Goal: Book appointment/travel/reservation

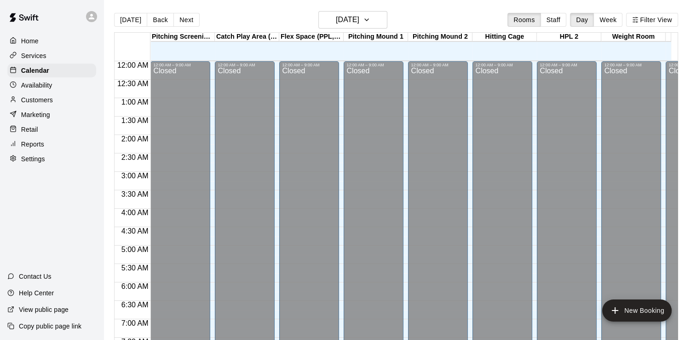
scroll to position [541, 0]
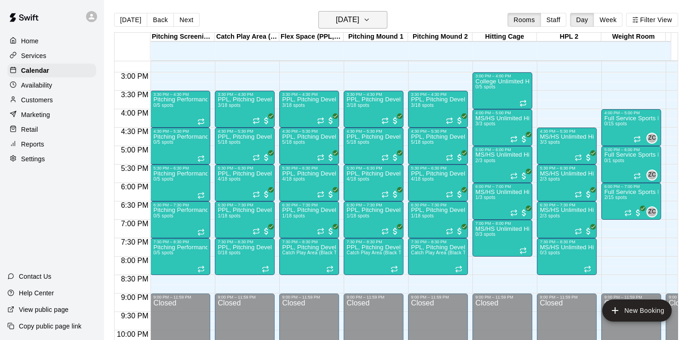
click at [360, 24] on h6 "[DATE]" at bounding box center [347, 19] width 23 height 13
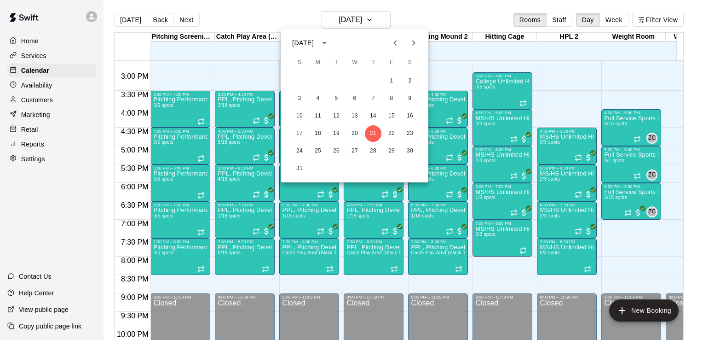
click at [411, 47] on icon "Next month" at bounding box center [413, 42] width 11 height 11
click at [317, 77] on button "1" at bounding box center [318, 81] width 17 height 17
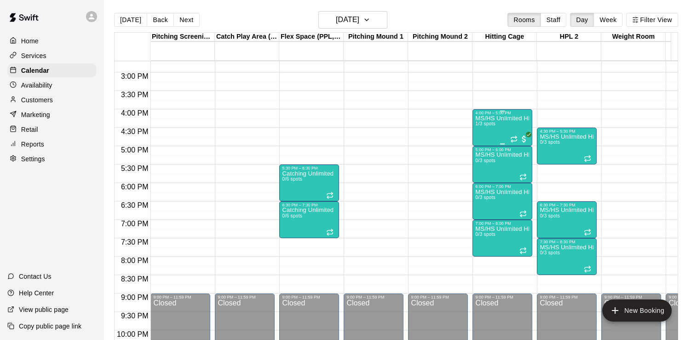
click at [514, 143] on div at bounding box center [520, 138] width 18 height 9
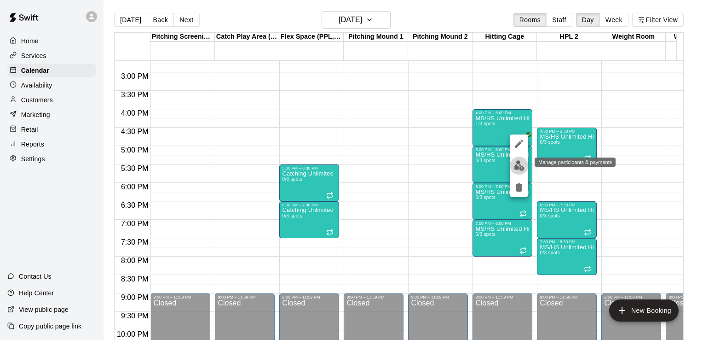
click at [519, 159] on button "edit" at bounding box center [519, 166] width 18 height 18
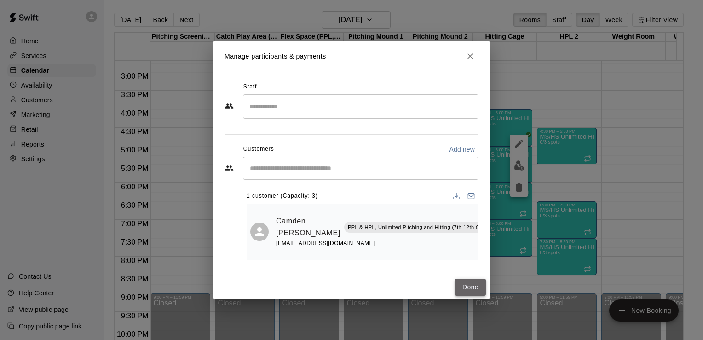
click at [469, 284] on button "Done" at bounding box center [470, 287] width 31 height 17
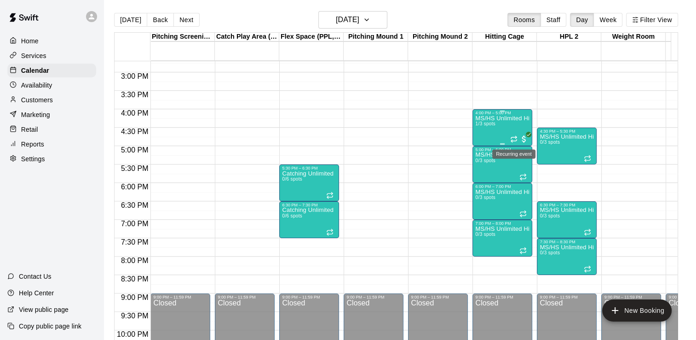
click at [516, 139] on icon "Recurring event" at bounding box center [514, 138] width 7 height 7
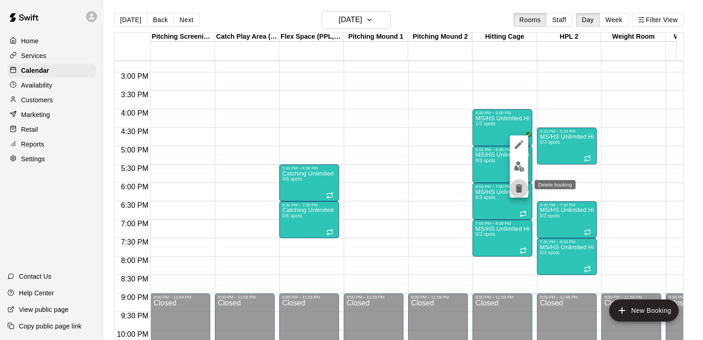
click at [518, 186] on icon "delete" at bounding box center [519, 188] width 11 height 11
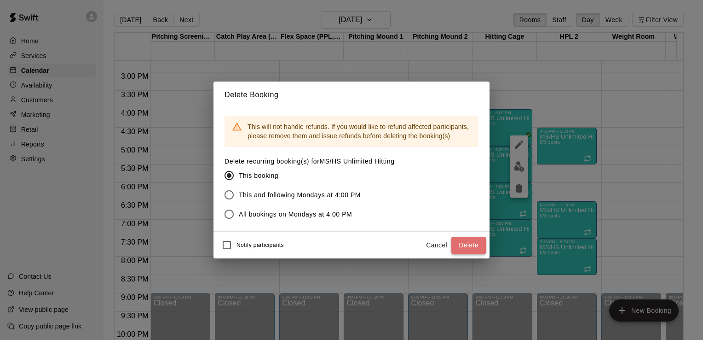
click at [471, 250] on button "Delete" at bounding box center [469, 245] width 35 height 17
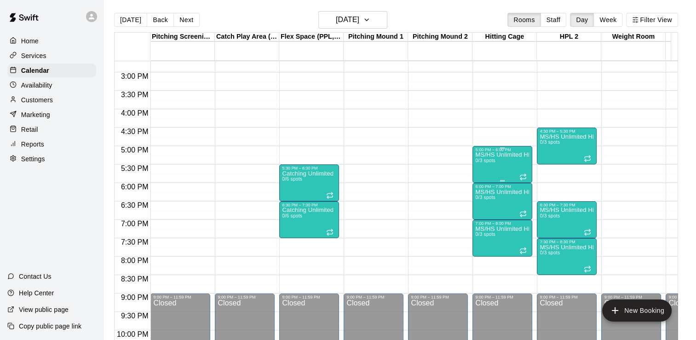
click at [525, 175] on icon "Recurring event" at bounding box center [524, 175] width 6 height 1
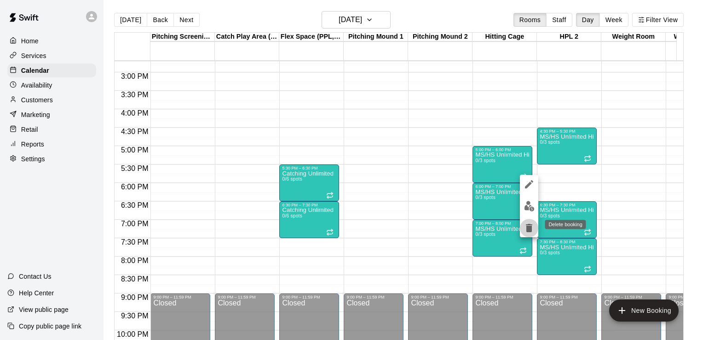
click at [528, 223] on icon "delete" at bounding box center [529, 227] width 11 height 11
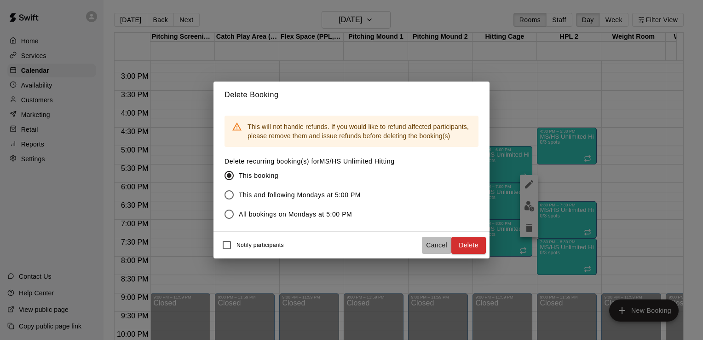
click at [451, 241] on button "Cancel" at bounding box center [436, 245] width 29 height 17
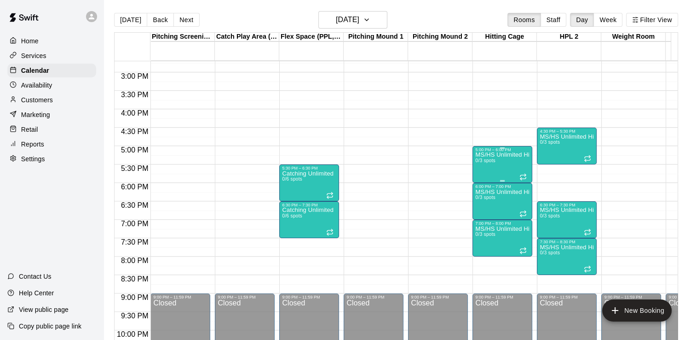
click at [522, 174] on icon "Recurring event" at bounding box center [523, 176] width 7 height 7
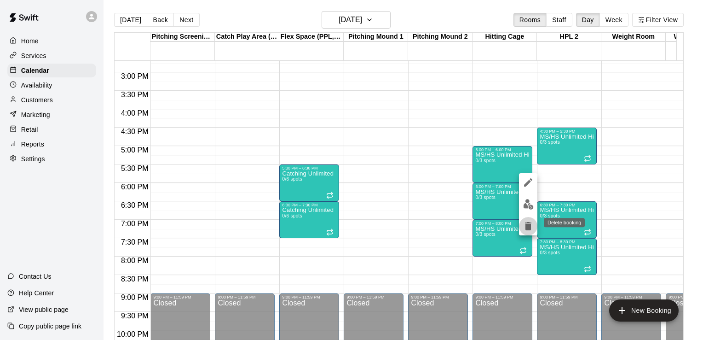
click at [530, 231] on icon "delete" at bounding box center [528, 225] width 11 height 11
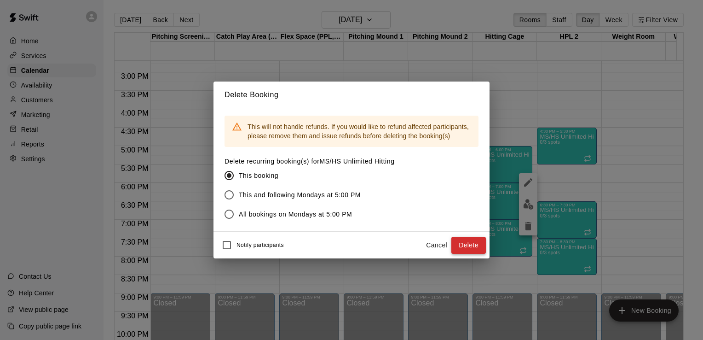
click at [464, 248] on button "Delete" at bounding box center [469, 245] width 35 height 17
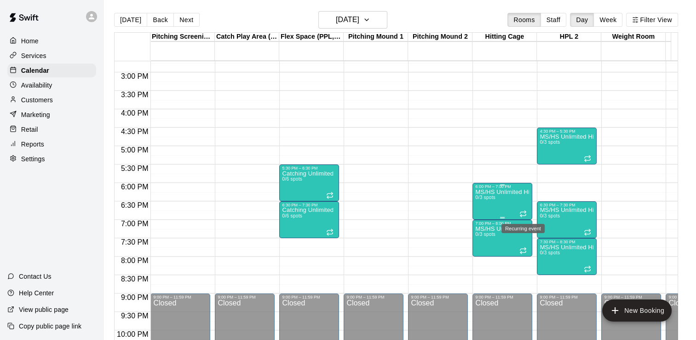
click at [525, 213] on icon "Recurring event" at bounding box center [523, 213] width 7 height 7
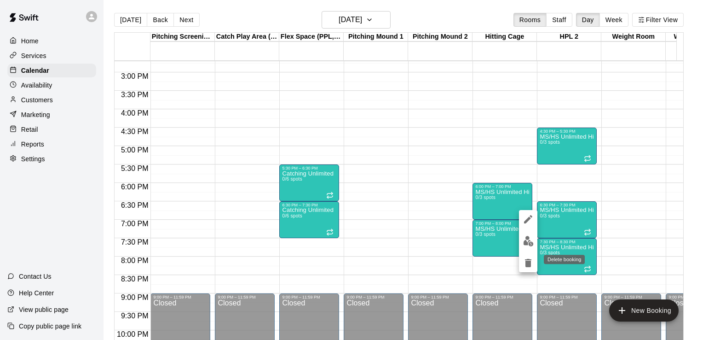
click at [532, 261] on icon "delete" at bounding box center [528, 262] width 11 height 11
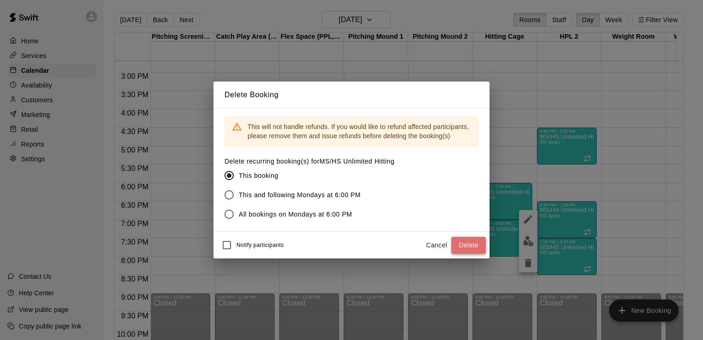
click at [471, 244] on button "Delete" at bounding box center [469, 245] width 35 height 17
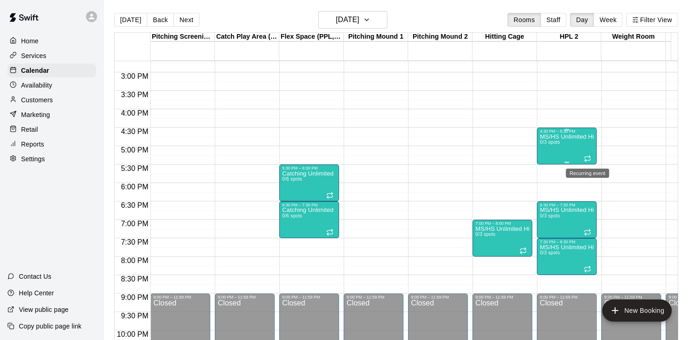
click at [590, 161] on icon "Recurring event" at bounding box center [587, 158] width 7 height 7
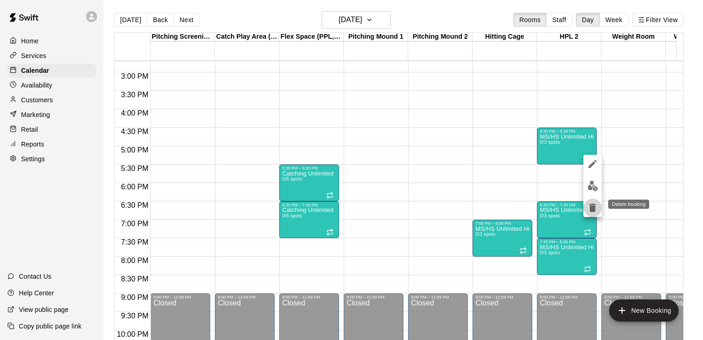
click at [595, 204] on icon "delete" at bounding box center [593, 207] width 6 height 8
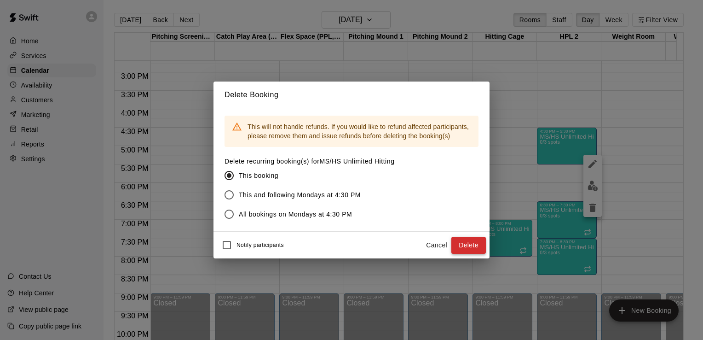
click at [462, 240] on button "Delete" at bounding box center [469, 245] width 35 height 17
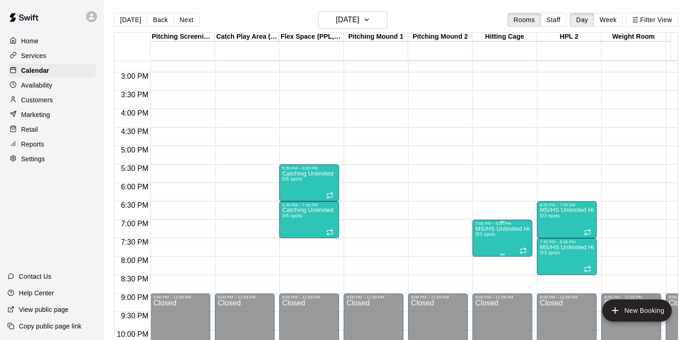
click at [525, 251] on icon "Recurring event" at bounding box center [524, 251] width 6 height 1
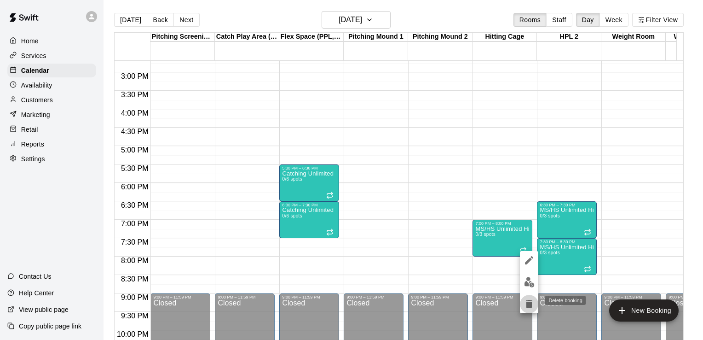
click at [529, 302] on icon "delete" at bounding box center [529, 304] width 6 height 8
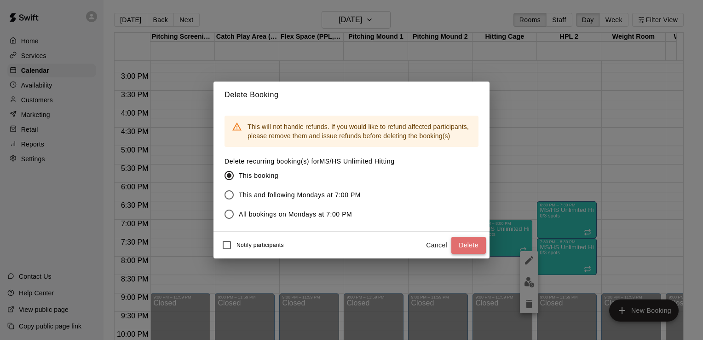
click at [469, 243] on button "Delete" at bounding box center [469, 245] width 35 height 17
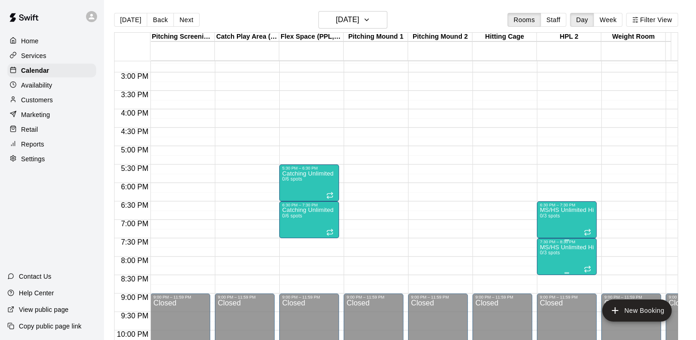
click at [586, 267] on icon "Recurring event" at bounding box center [588, 267] width 6 height 1
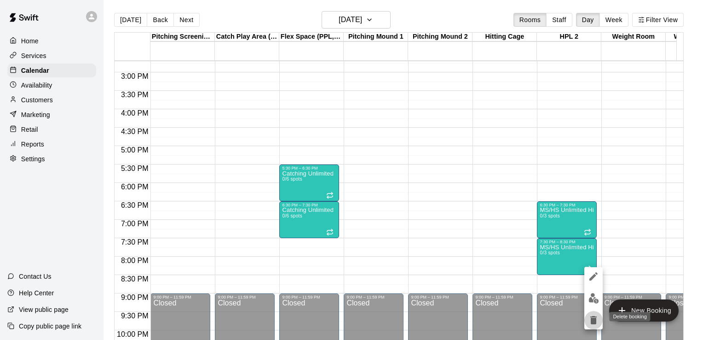
click at [593, 312] on button "delete" at bounding box center [594, 320] width 18 height 18
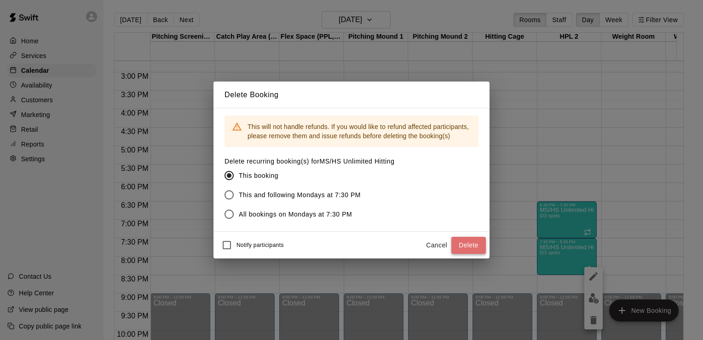
click at [462, 238] on button "Delete" at bounding box center [469, 245] width 35 height 17
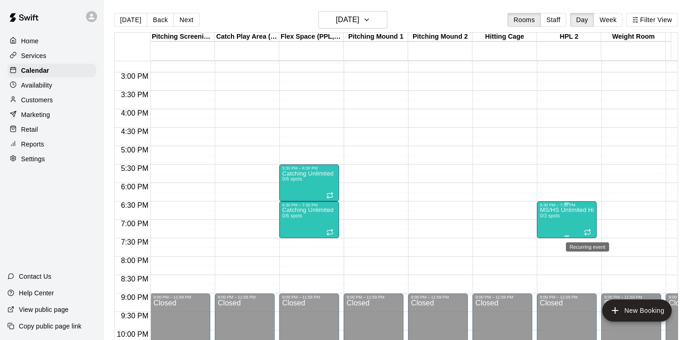
click at [585, 231] on icon "Recurring event" at bounding box center [588, 230] width 6 height 1
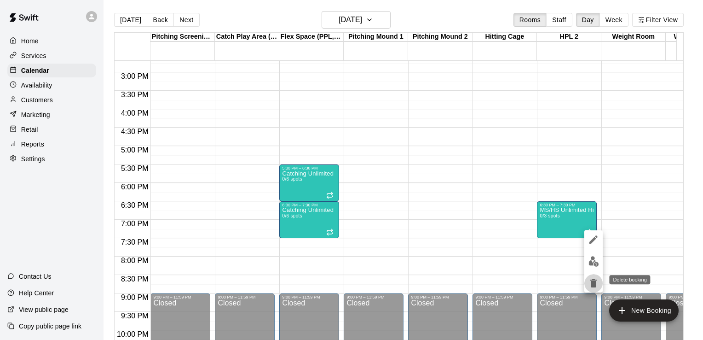
click at [595, 291] on button "delete" at bounding box center [594, 283] width 18 height 18
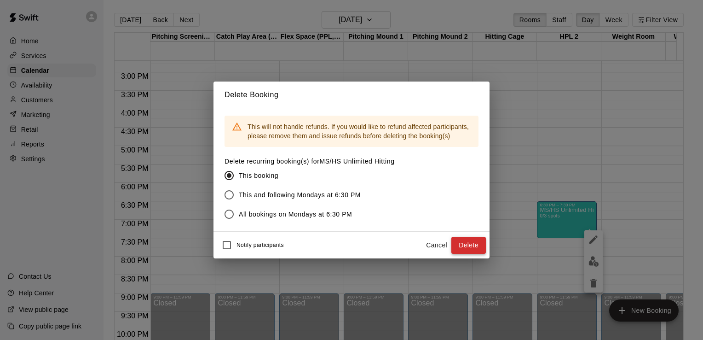
click at [473, 248] on button "Delete" at bounding box center [469, 245] width 35 height 17
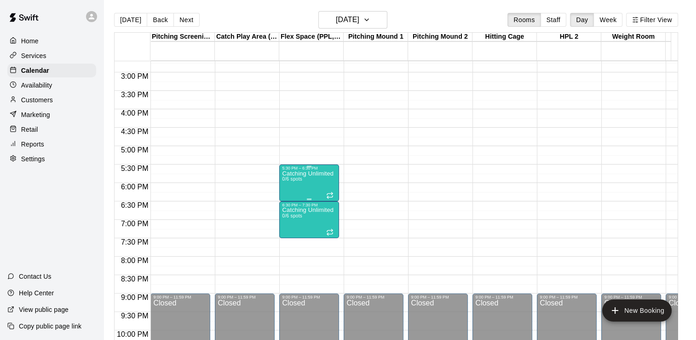
click at [327, 194] on icon "Recurring event" at bounding box center [329, 194] width 7 height 7
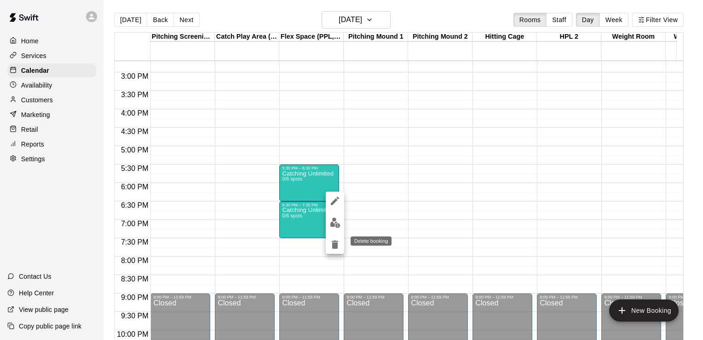
click at [334, 240] on icon "delete" at bounding box center [335, 244] width 6 height 8
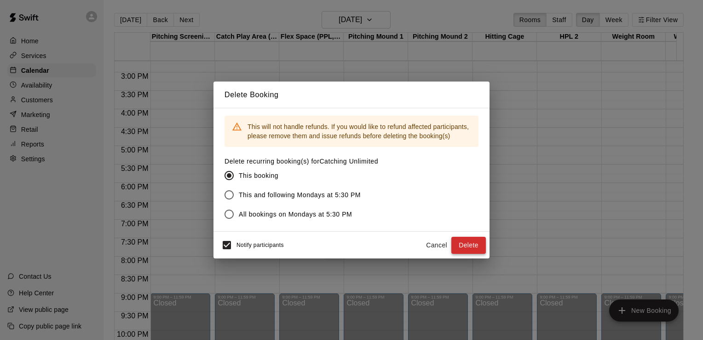
click at [468, 247] on button "Delete" at bounding box center [469, 245] width 35 height 17
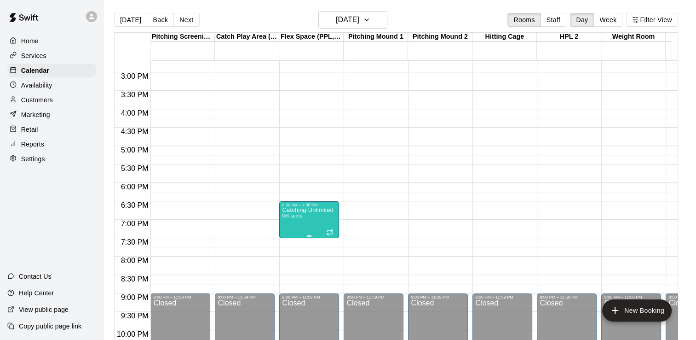
click at [332, 227] on div at bounding box center [330, 230] width 9 height 9
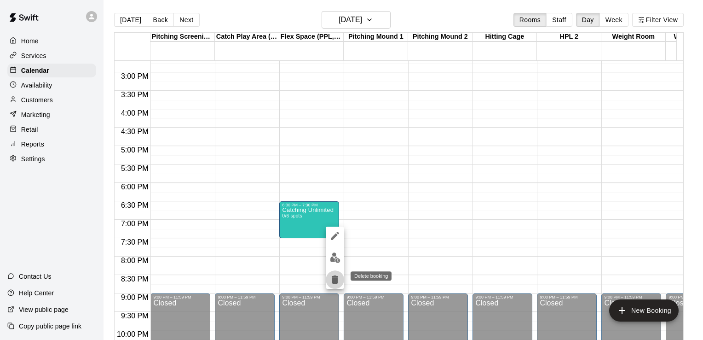
click at [337, 279] on icon "delete" at bounding box center [335, 279] width 6 height 8
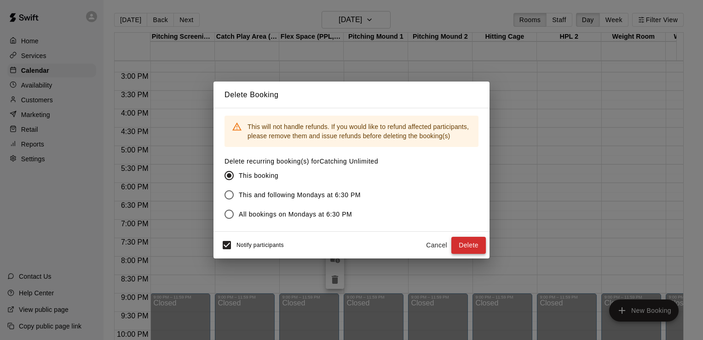
click at [472, 247] on button "Delete" at bounding box center [469, 245] width 35 height 17
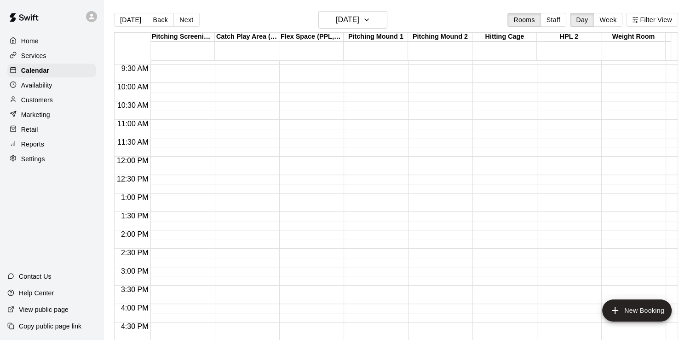
scroll to position [331, 0]
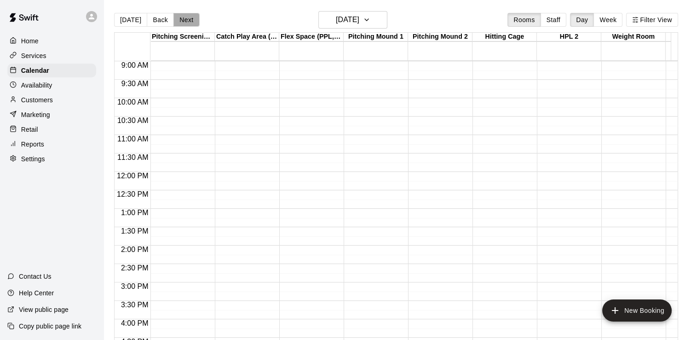
click at [189, 19] on button "Next" at bounding box center [187, 20] width 26 height 14
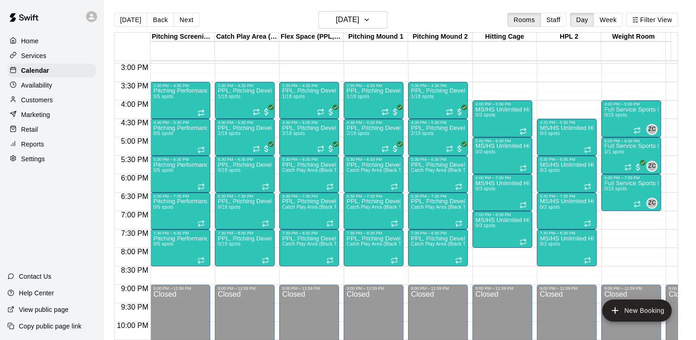
scroll to position [563, 0]
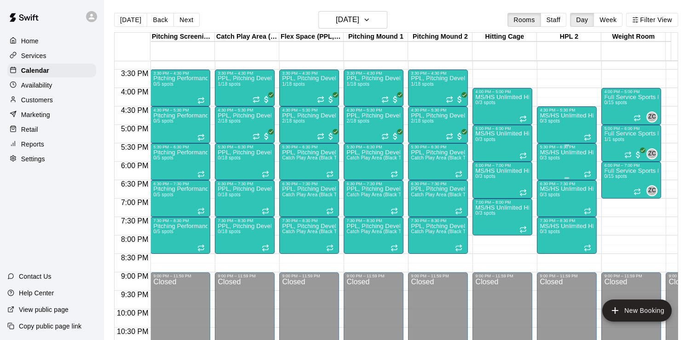
click at [591, 172] on div at bounding box center [588, 173] width 9 height 7
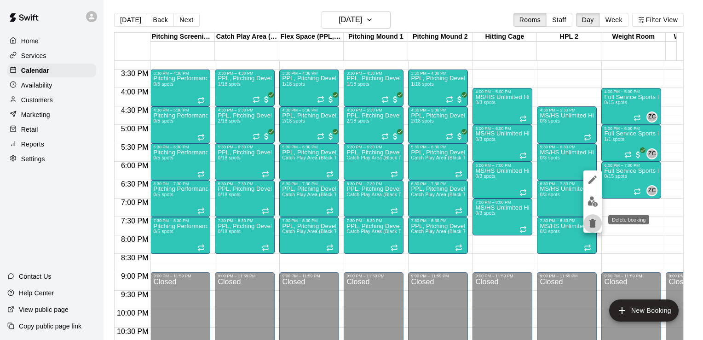
click at [594, 220] on icon "delete" at bounding box center [593, 223] width 6 height 8
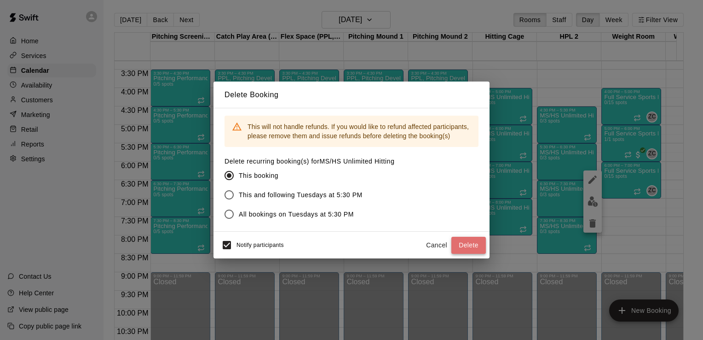
click at [465, 241] on button "Delete" at bounding box center [469, 245] width 35 height 17
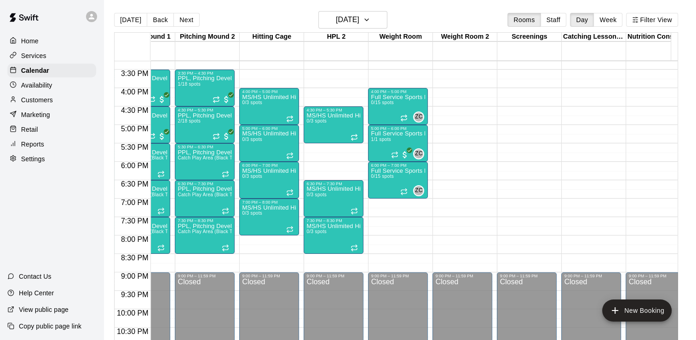
scroll to position [0, 233]
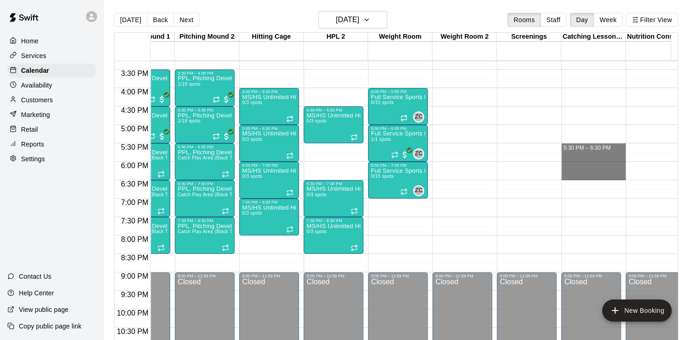
drag, startPoint x: 591, startPoint y: 145, endPoint x: 590, endPoint y: 174, distance: 29.0
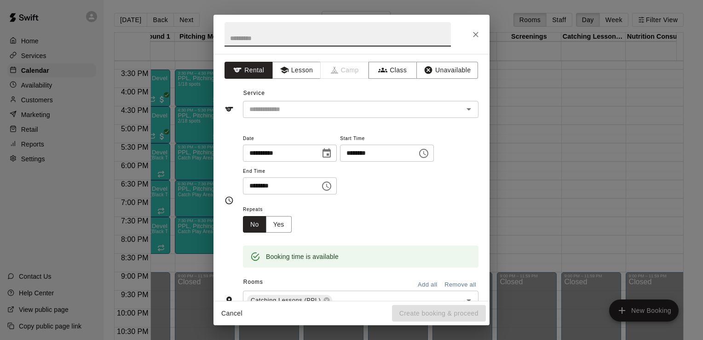
click at [336, 31] on input "text" at bounding box center [338, 34] width 226 height 24
type input "*"
type input "**********"
click at [389, 73] on button "Class" at bounding box center [393, 70] width 48 height 17
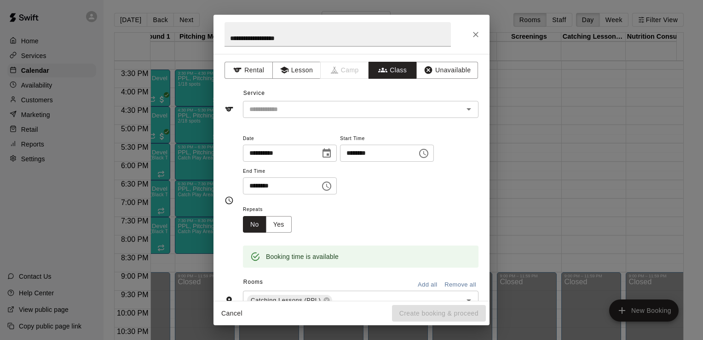
click at [398, 115] on div "​" at bounding box center [361, 109] width 236 height 17
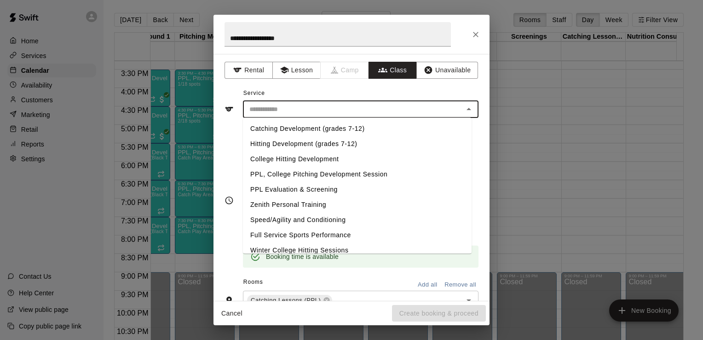
click at [354, 130] on li "Catching Development (grades 7-12)" at bounding box center [357, 128] width 229 height 15
type input "**********"
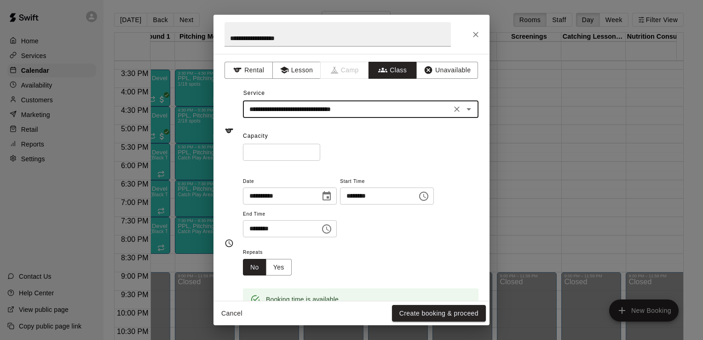
click at [320, 149] on input "*" at bounding box center [281, 152] width 77 height 17
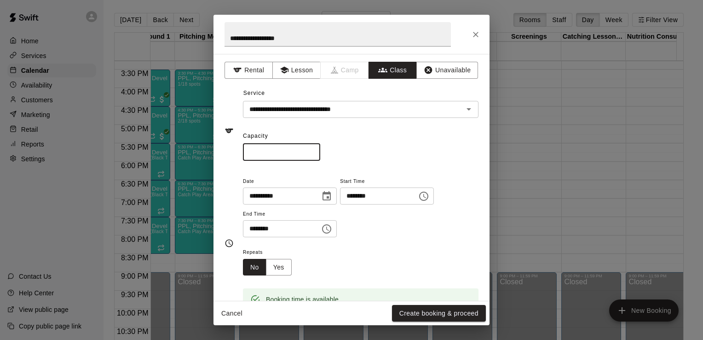
click at [320, 149] on input "*" at bounding box center [281, 152] width 77 height 17
type input "*"
click at [320, 149] on input "*" at bounding box center [281, 152] width 77 height 17
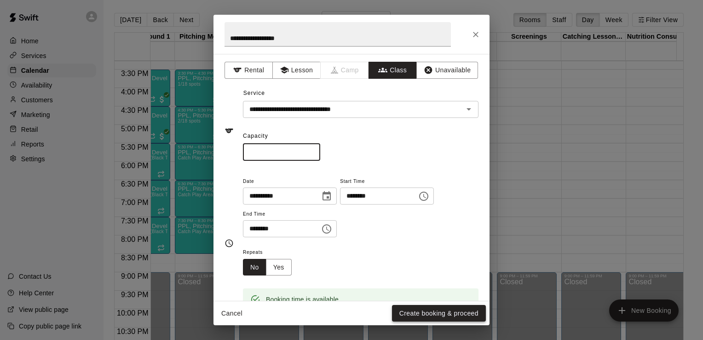
click at [434, 315] on button "Create booking & proceed" at bounding box center [439, 313] width 94 height 17
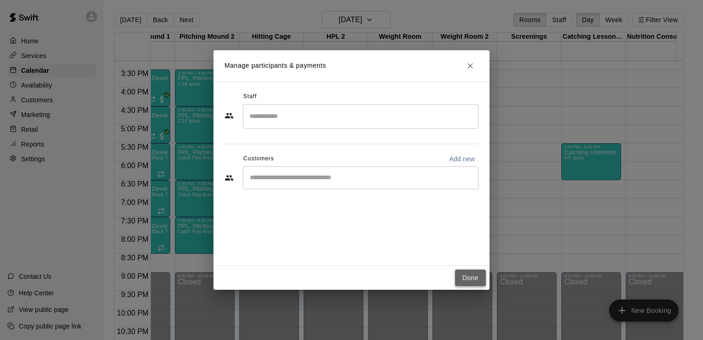
click at [463, 279] on button "Done" at bounding box center [470, 277] width 31 height 17
